Goal: Task Accomplishment & Management: Manage account settings

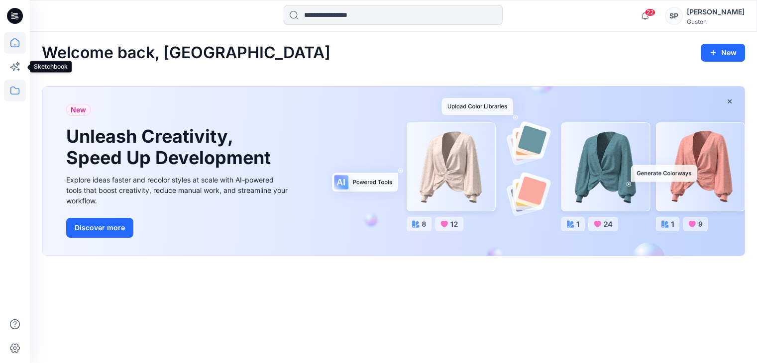
click at [16, 87] on icon at bounding box center [15, 91] width 22 height 22
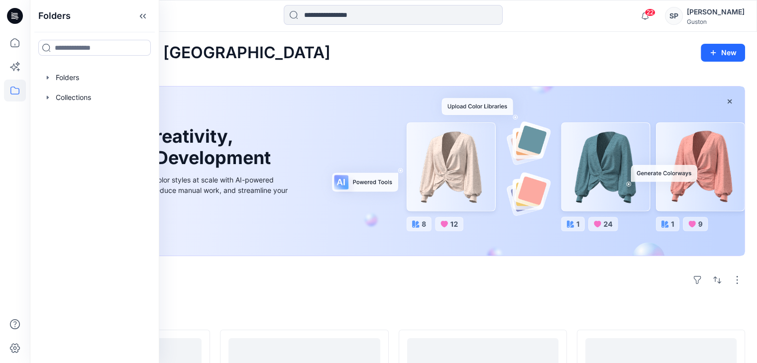
click at [713, 6] on div "[PERSON_NAME]" at bounding box center [716, 12] width 58 height 12
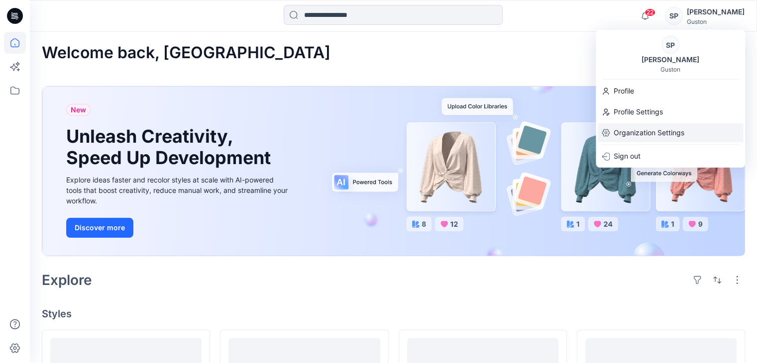
click at [651, 128] on p "Organization Settings" at bounding box center [649, 132] width 71 height 19
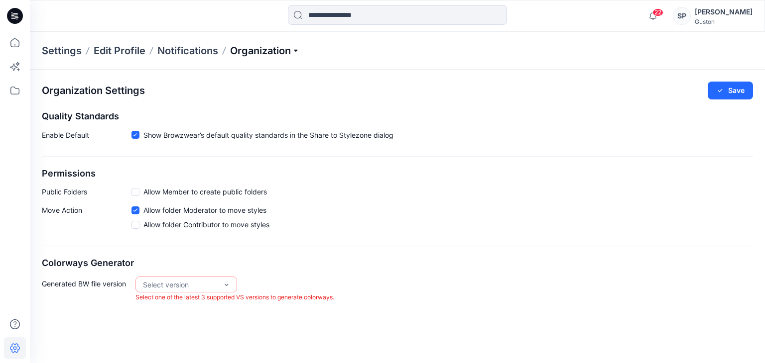
click at [295, 50] on p "Organization" at bounding box center [265, 51] width 70 height 14
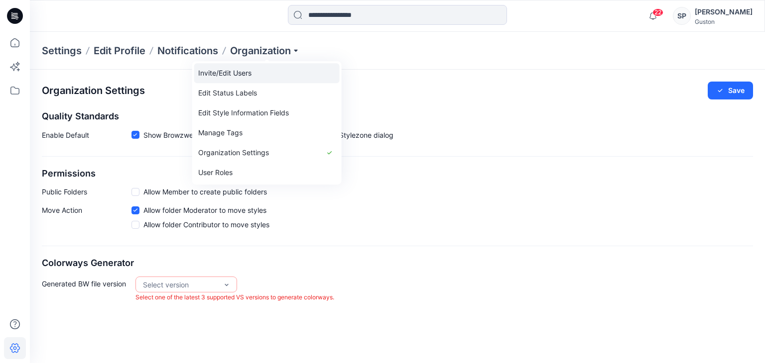
click at [240, 78] on link "Invite/Edit Users" at bounding box center [266, 73] width 145 height 20
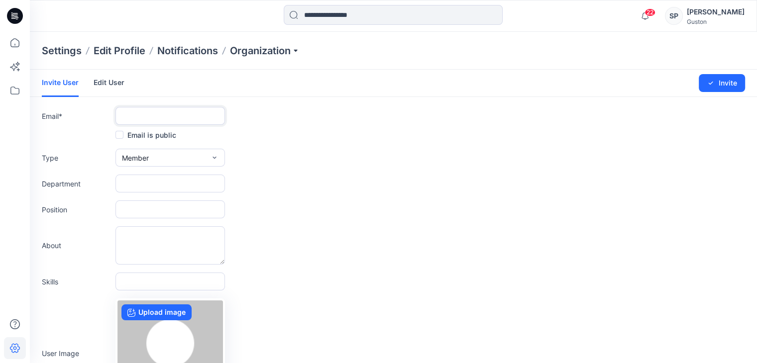
click at [170, 111] on input "text" at bounding box center [170, 116] width 110 height 18
type input "*"
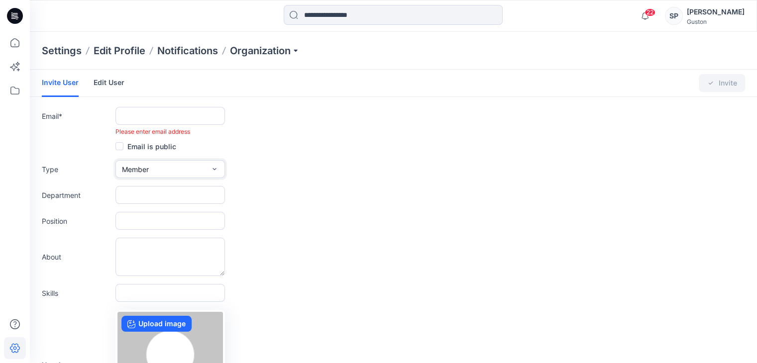
click at [159, 168] on button "Member" at bounding box center [170, 169] width 110 height 18
click at [8, 91] on icon at bounding box center [15, 91] width 22 height 22
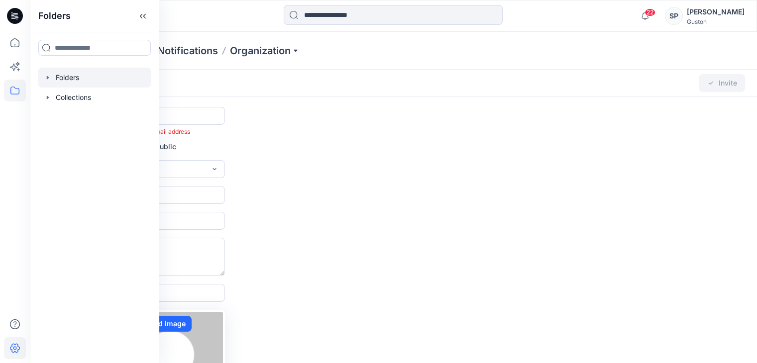
click at [46, 80] on icon "button" at bounding box center [48, 78] width 8 height 8
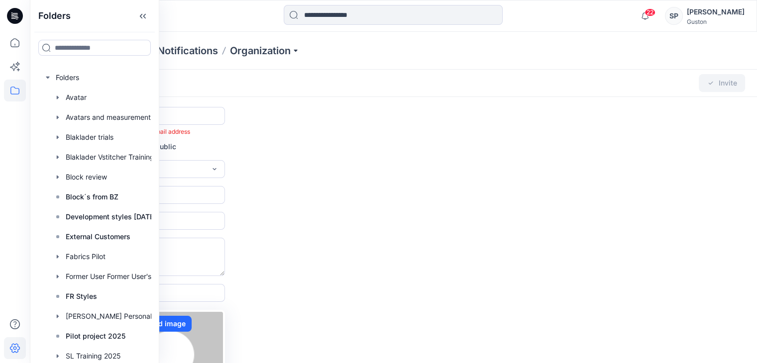
click at [509, 56] on div "Settings Edit Profile Notifications Organization" at bounding box center [393, 51] width 727 height 38
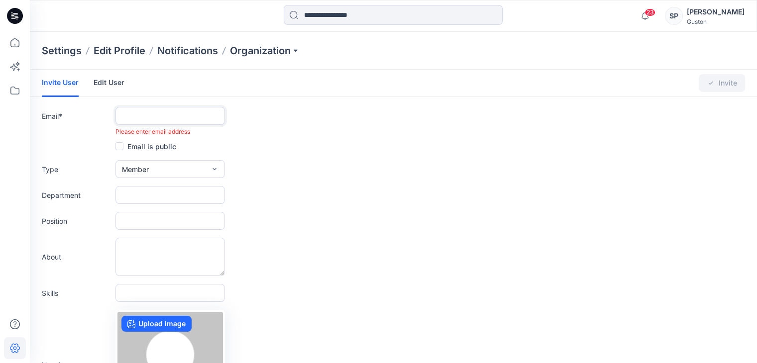
click at [167, 114] on input "text" at bounding box center [170, 116] width 110 height 18
paste input "**********"
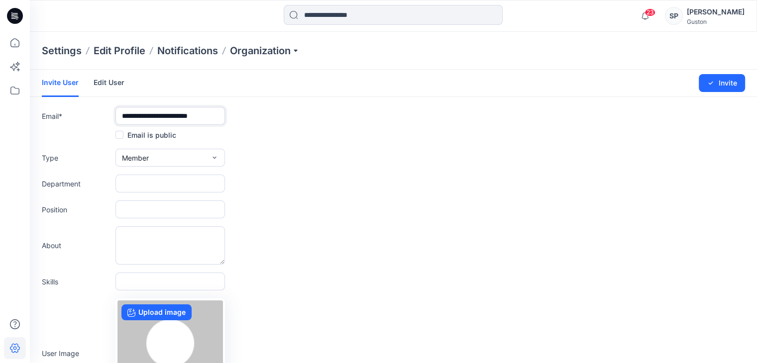
type input "**********"
click at [161, 154] on button "Member" at bounding box center [170, 158] width 110 height 18
click at [159, 180] on input "text" at bounding box center [170, 184] width 110 height 18
type input "*********"
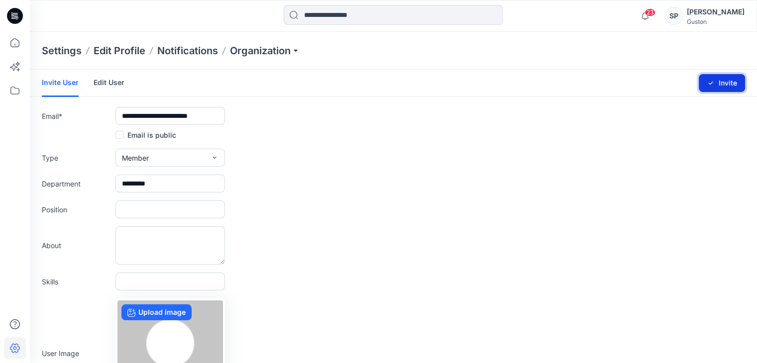
click at [718, 85] on button "Invite" at bounding box center [722, 83] width 46 height 18
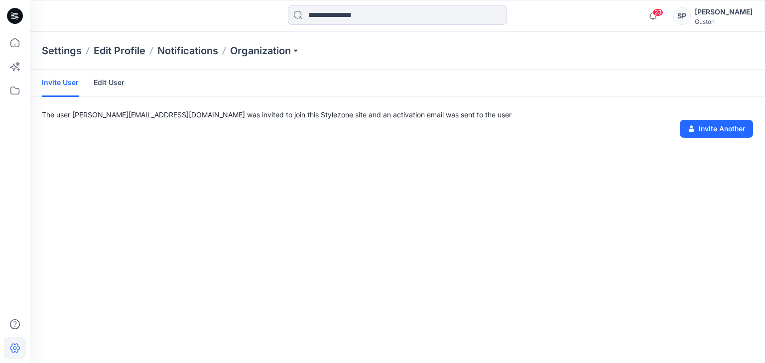
drag, startPoint x: 200, startPoint y: 99, endPoint x: 154, endPoint y: 142, distance: 63.0
click at [154, 142] on div "Invite User Edit User The user [PERSON_NAME][EMAIL_ADDRESS][DOMAIN_NAME] was in…" at bounding box center [397, 217] width 735 height 294
click at [12, 99] on icon at bounding box center [15, 91] width 22 height 22
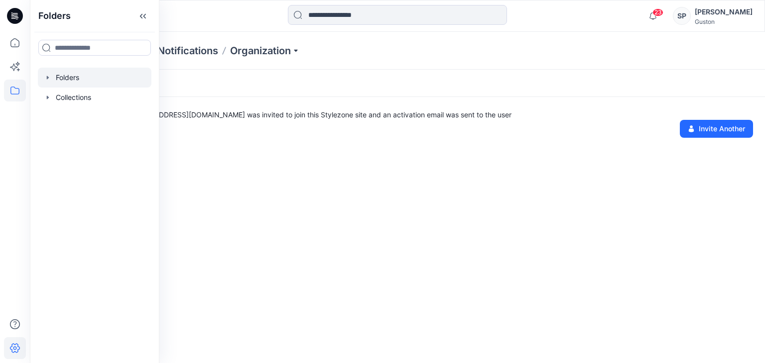
click at [44, 78] on icon "button" at bounding box center [48, 78] width 8 height 8
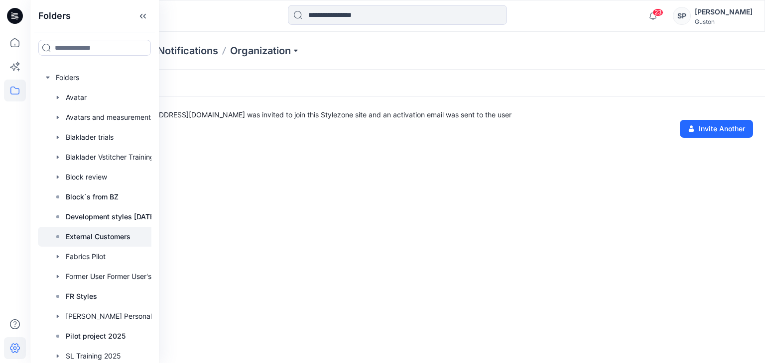
click at [98, 235] on p "External Customers" at bounding box center [98, 237] width 65 height 12
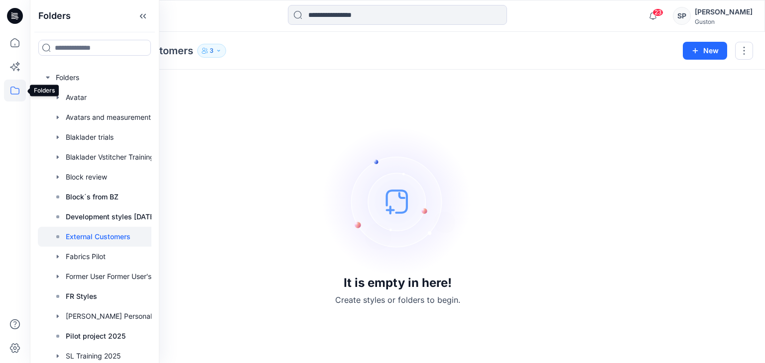
click at [9, 93] on icon at bounding box center [15, 91] width 22 height 22
click at [12, 49] on icon at bounding box center [15, 43] width 22 height 22
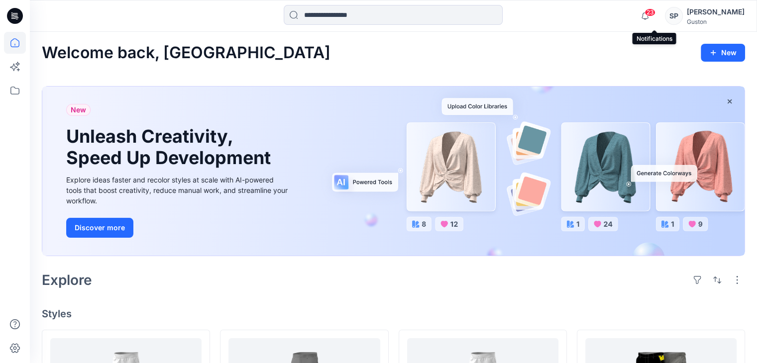
click at [656, 10] on span "23" at bounding box center [650, 12] width 11 height 8
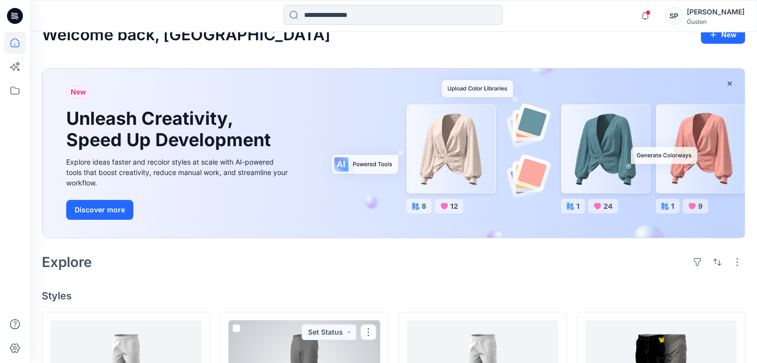
scroll to position [1, 0]
